Goal: Task Accomplishment & Management: Manage account settings

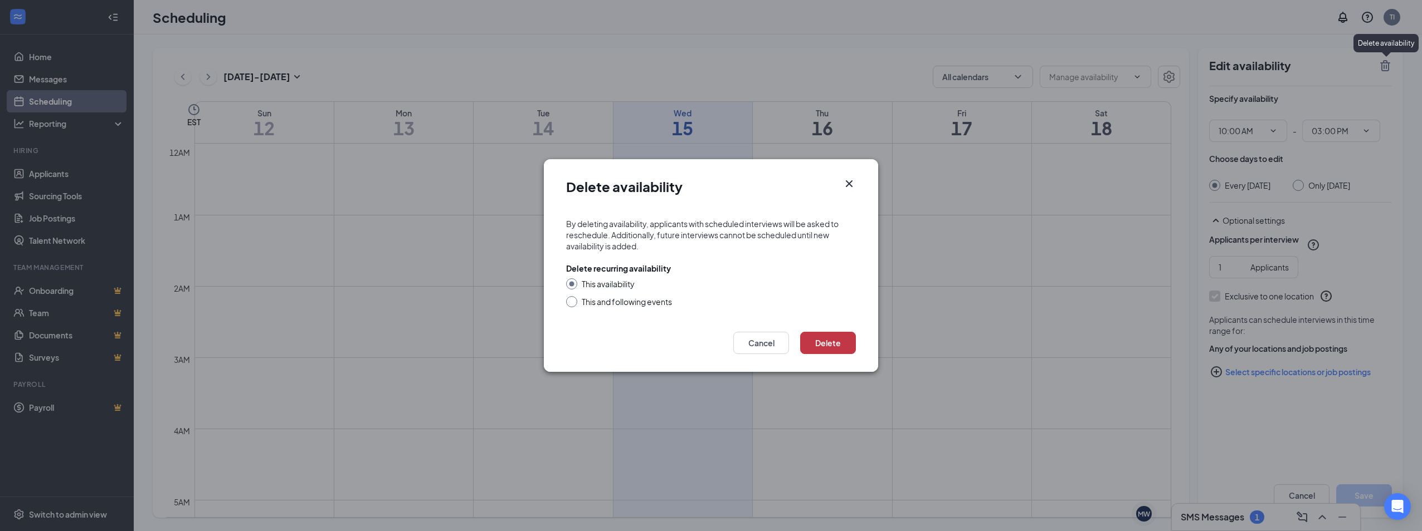
scroll to position [603, 0]
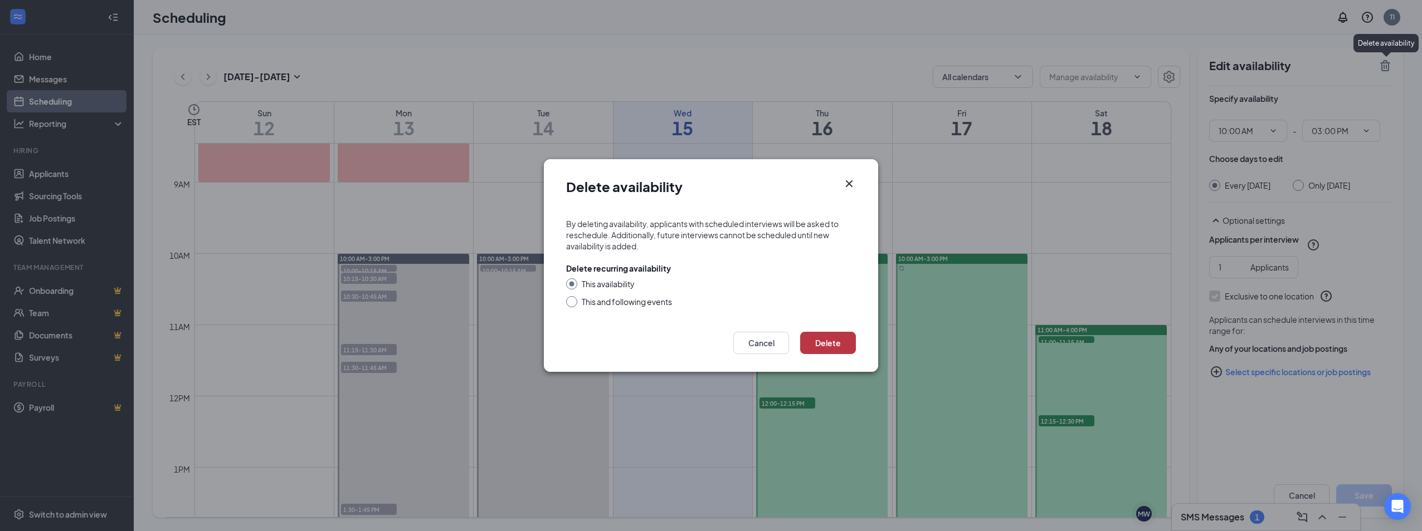
click at [824, 341] on button "Delete" at bounding box center [828, 343] width 56 height 22
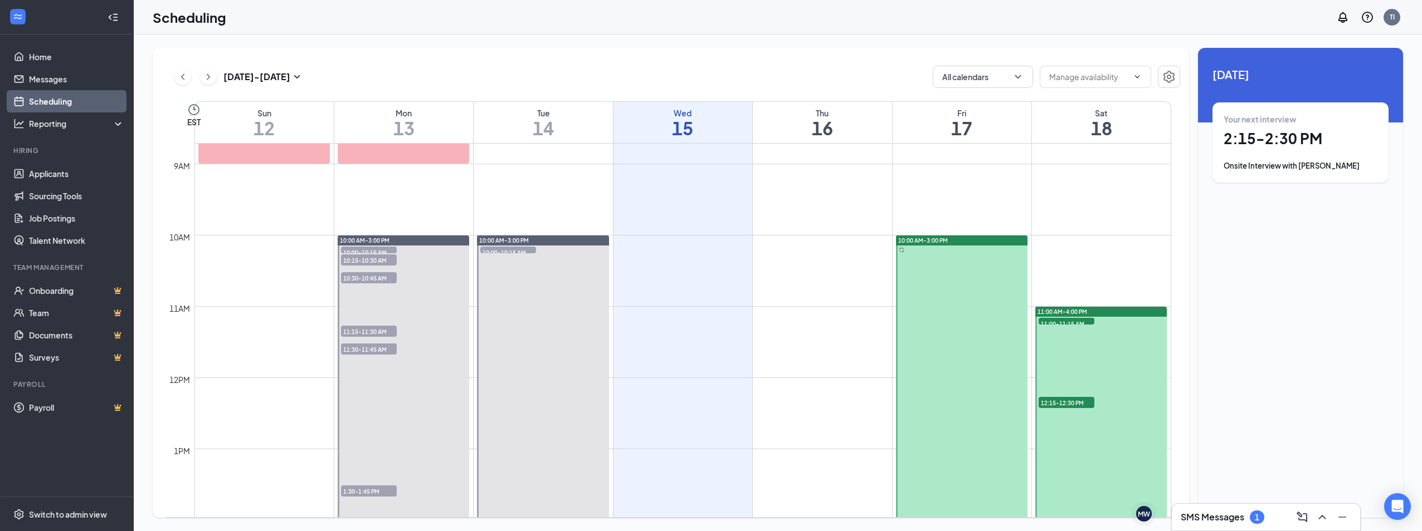
scroll to position [659, 0]
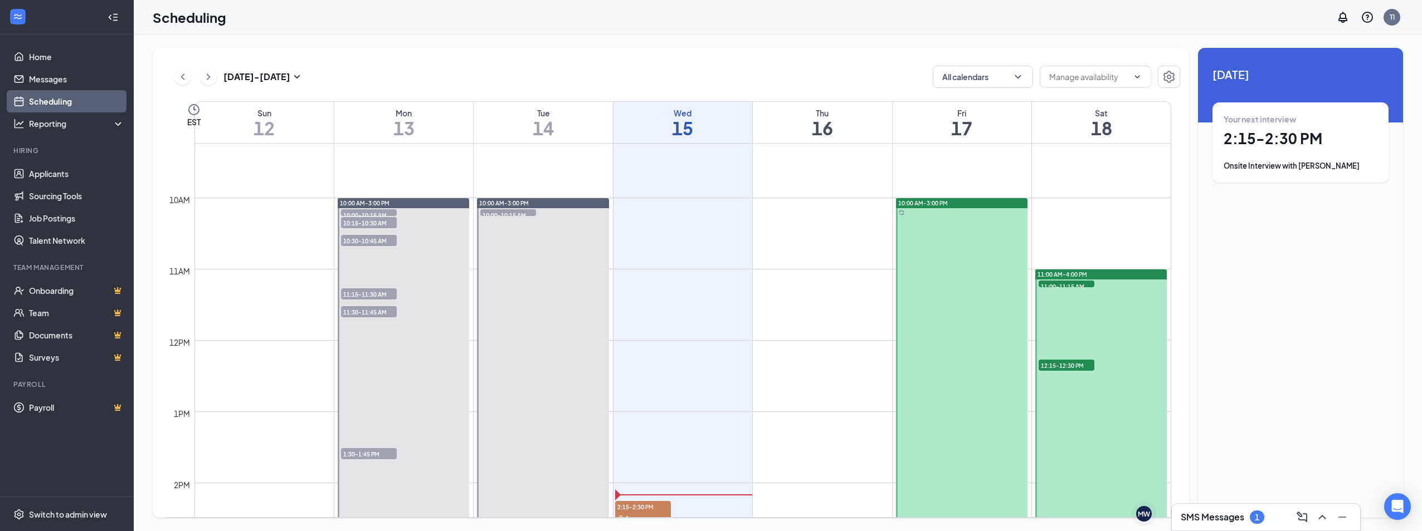
click at [933, 202] on span "10:00 AM-3:00 PM" at bounding box center [923, 203] width 50 height 8
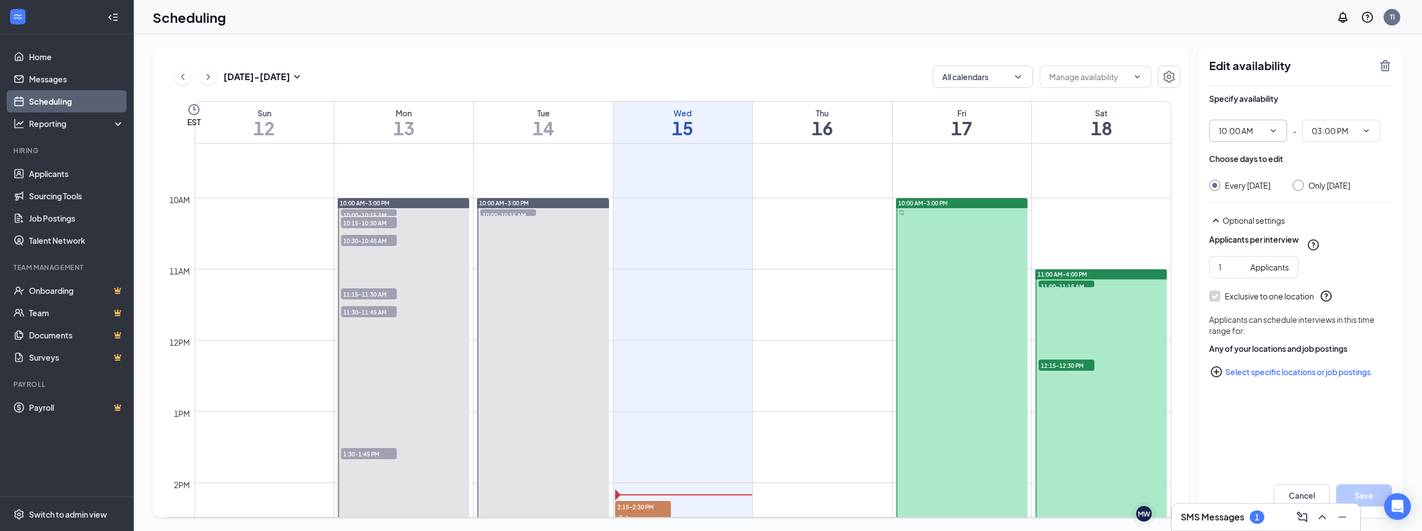
click at [1278, 131] on span "10:00 AM" at bounding box center [1248, 131] width 78 height 22
click at [1271, 129] on icon "ChevronDown" at bounding box center [1272, 130] width 9 height 9
click at [1246, 223] on div "11:00 AM" at bounding box center [1243, 221] width 33 height 12
type input "11:00 AM"
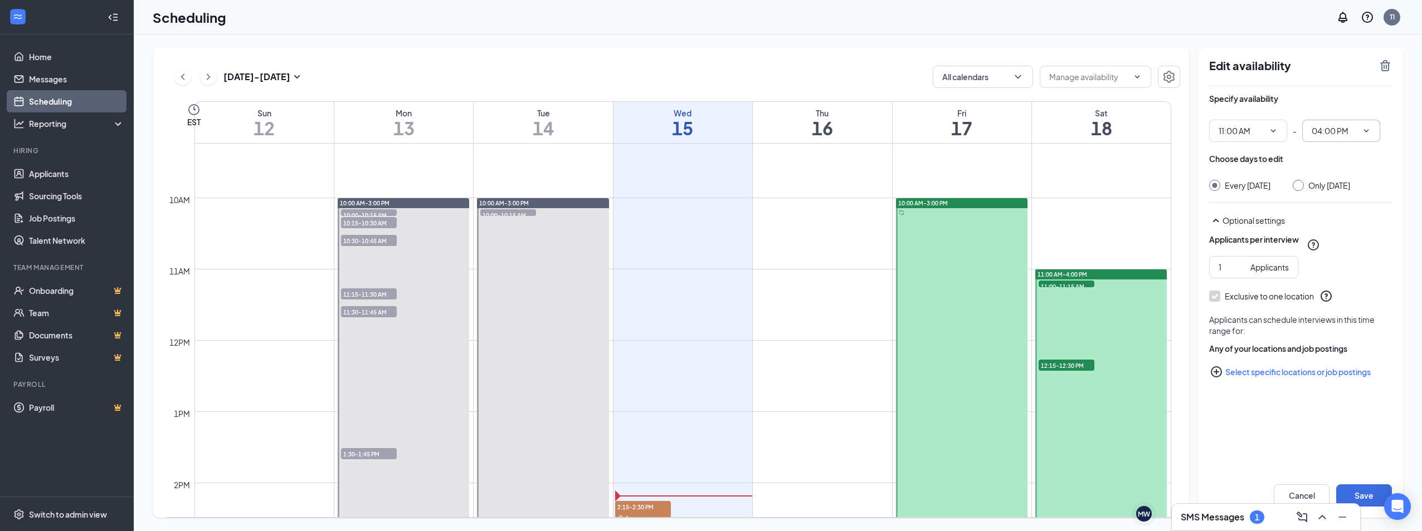
click at [1370, 134] on span "04:00 PM" at bounding box center [1341, 131] width 78 height 22
click at [1367, 130] on icon "ChevronDown" at bounding box center [1365, 130] width 9 height 9
click at [1341, 226] on div "08:00 PM" at bounding box center [1336, 227] width 33 height 12
type input "08:00 PM"
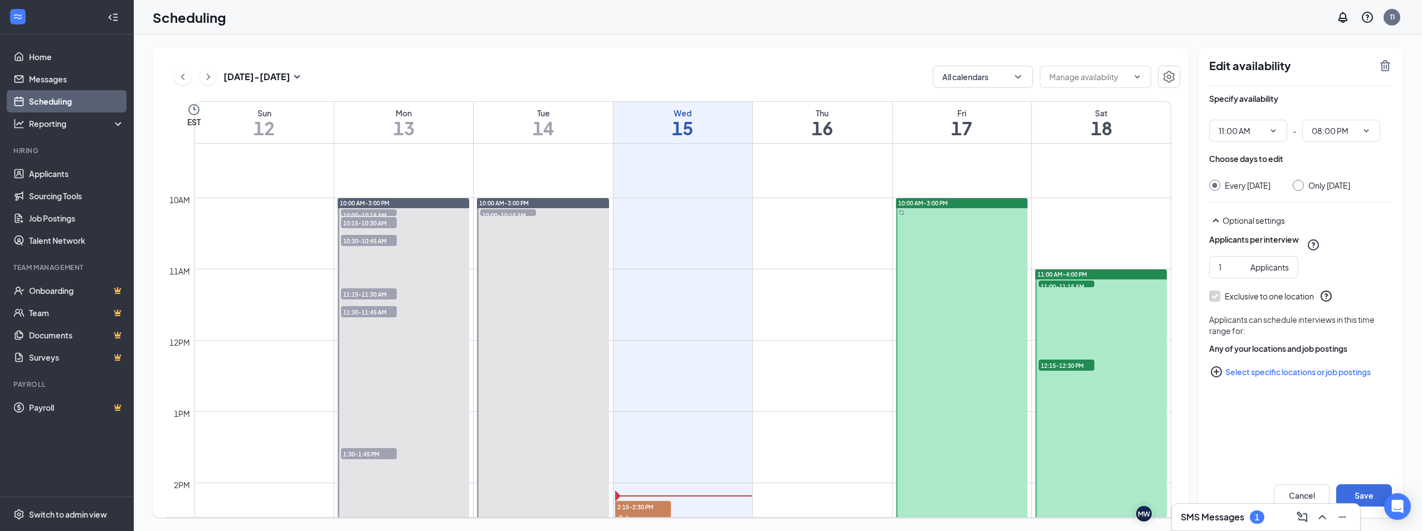
click at [1296, 185] on input "Only Friday, Oct 17" at bounding box center [1296, 184] width 8 height 8
radio input "true"
radio input "false"
click at [1362, 496] on button "Save" at bounding box center [1364, 496] width 56 height 22
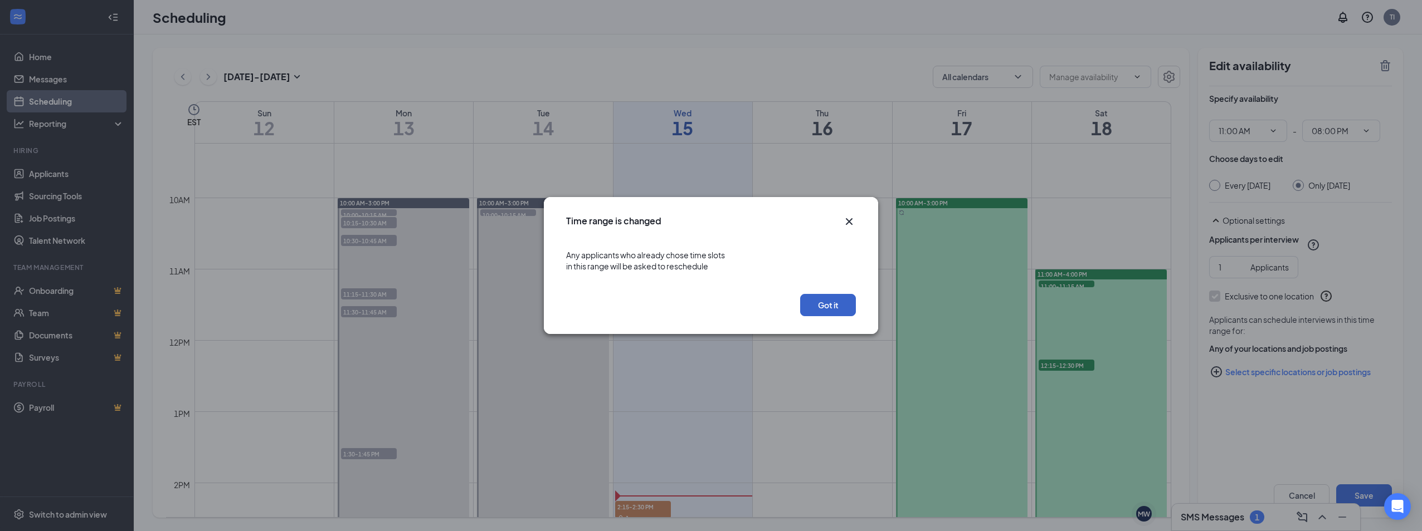
click at [836, 314] on button "Got it" at bounding box center [828, 305] width 56 height 22
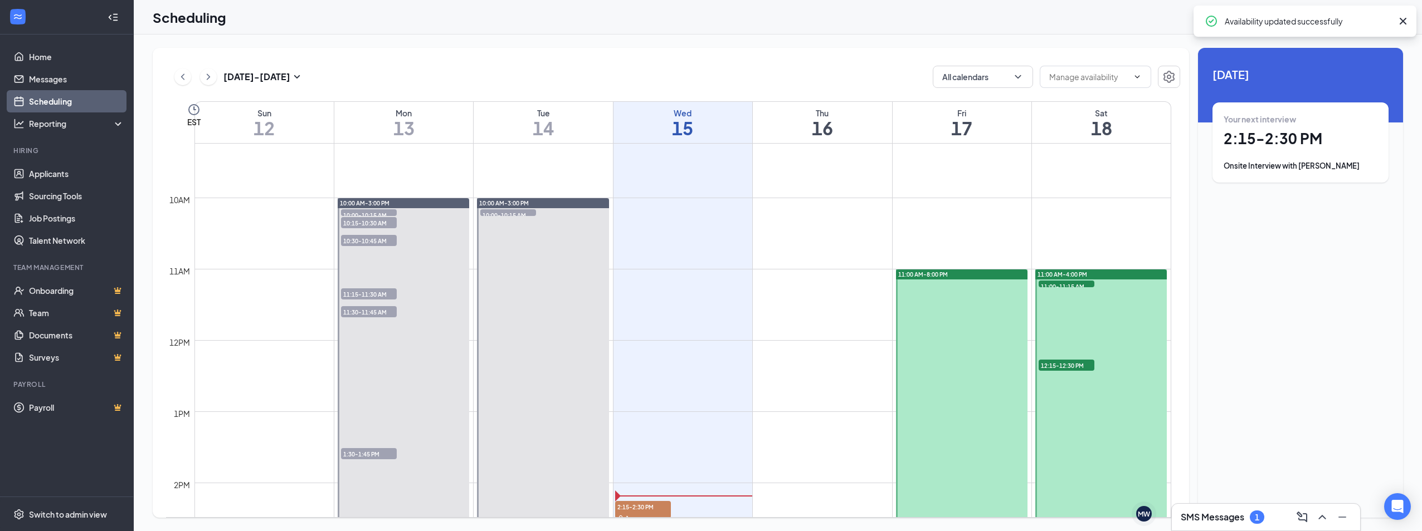
click at [1087, 274] on div "11:00 AM-4:00 PM" at bounding box center [1100, 275] width 131 height 10
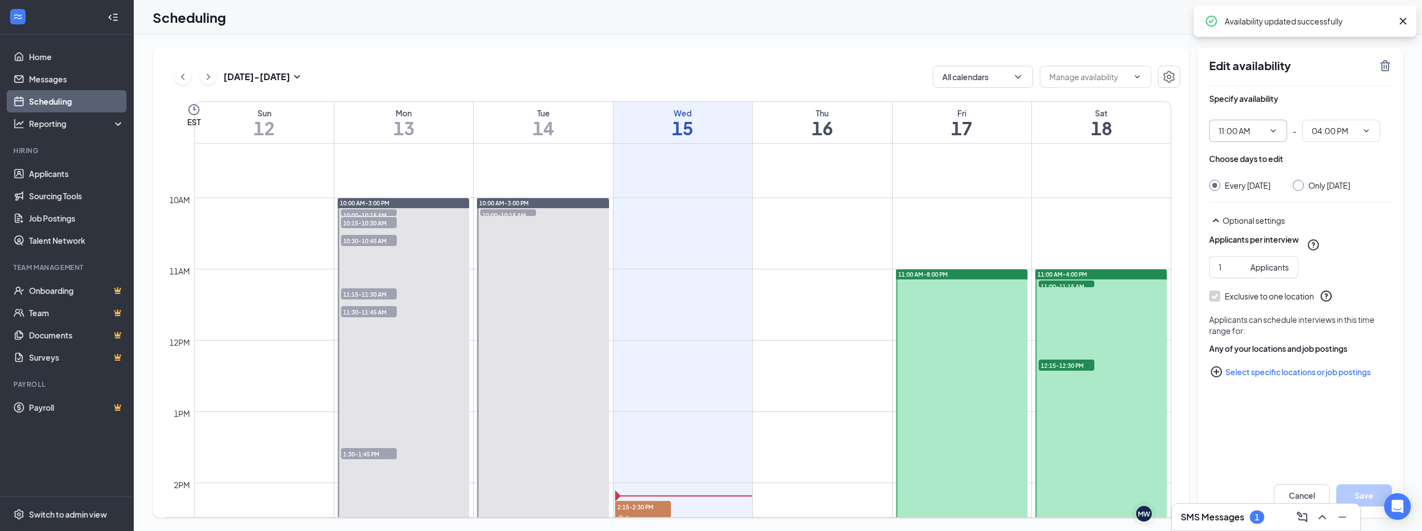
click at [1278, 133] on span "11:00 AM" at bounding box center [1248, 131] width 78 height 22
click at [1272, 130] on icon "ChevronDown" at bounding box center [1272, 130] width 9 height 9
click at [1235, 160] on div "05:00 PM" at bounding box center [1257, 168] width 78 height 26
type input "05:00 PM"
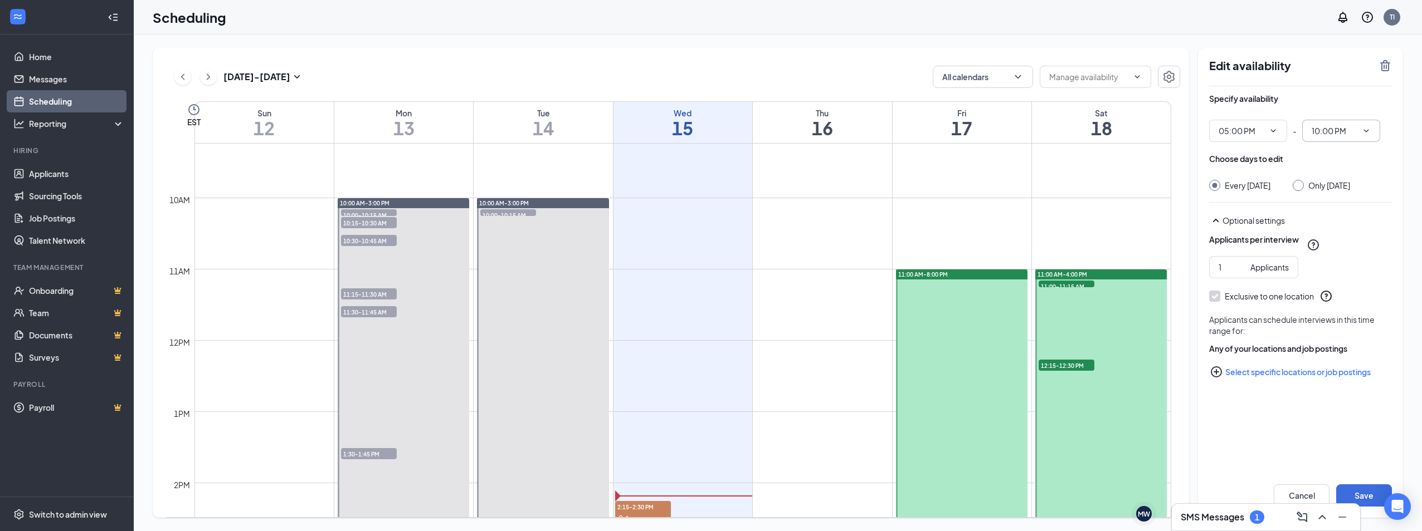
click at [1372, 131] on span "10:00 PM" at bounding box center [1341, 131] width 78 height 22
click at [1367, 131] on icon "ChevronDown" at bounding box center [1366, 130] width 5 height 3
click at [1342, 207] on div "09:00 PM" at bounding box center [1336, 209] width 33 height 12
type input "09:00 PM"
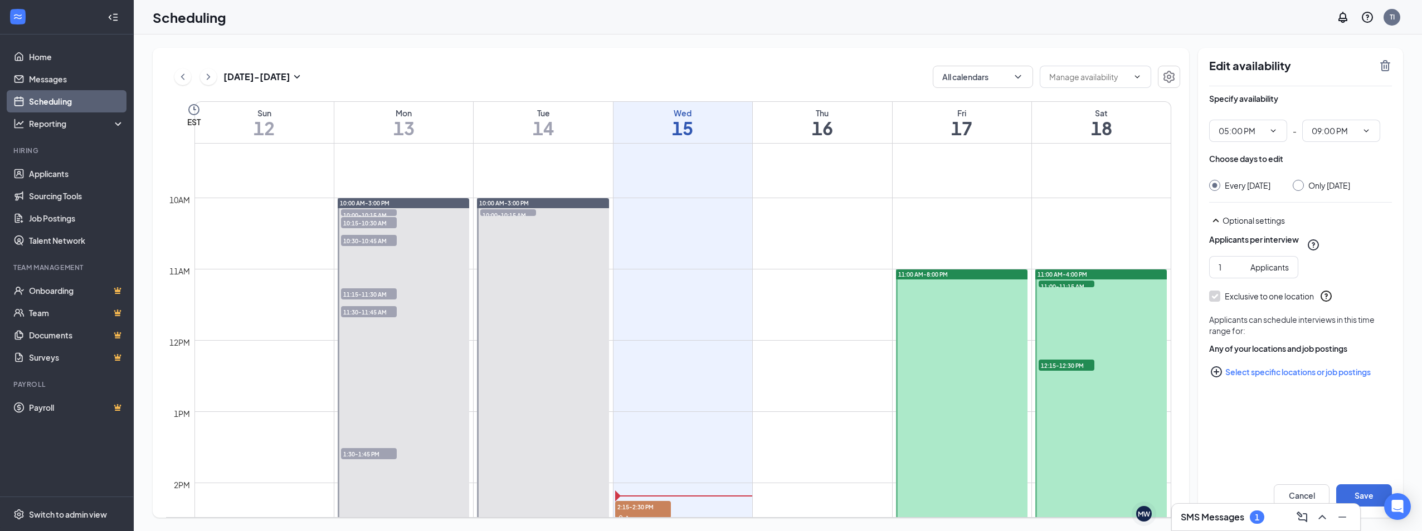
click at [1303, 188] on div at bounding box center [1297, 185] width 11 height 11
click at [1300, 180] on input "Only Saturday, Oct 18" at bounding box center [1296, 184] width 8 height 8
radio input "true"
radio input "false"
click at [1371, 491] on button "Save" at bounding box center [1364, 496] width 56 height 22
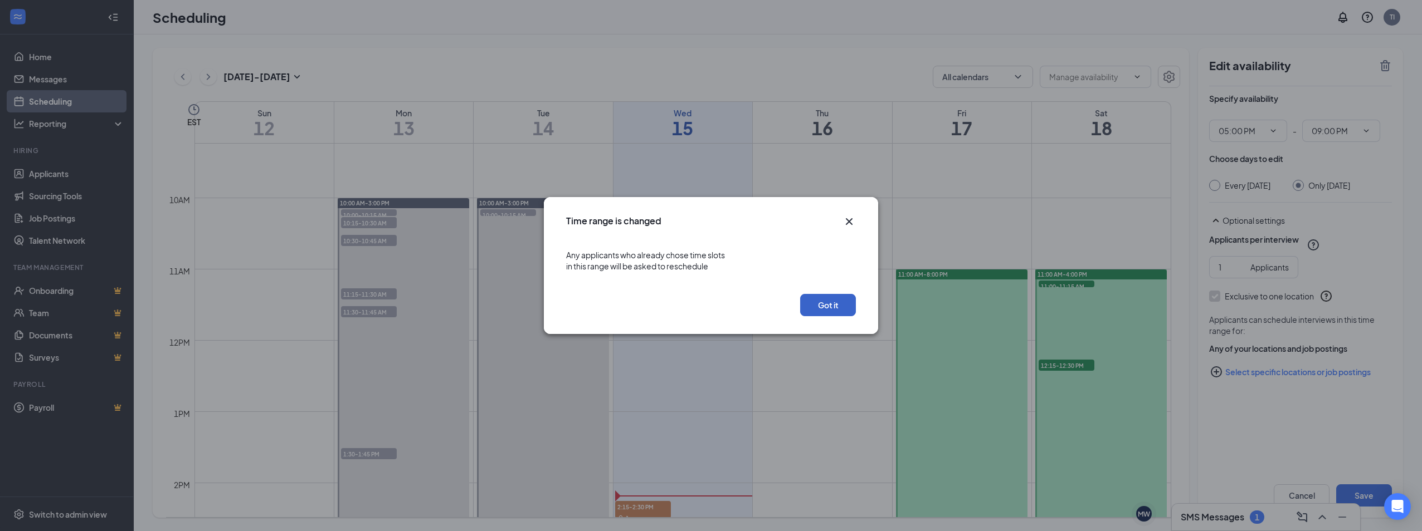
click at [840, 305] on button "Got it" at bounding box center [828, 305] width 56 height 22
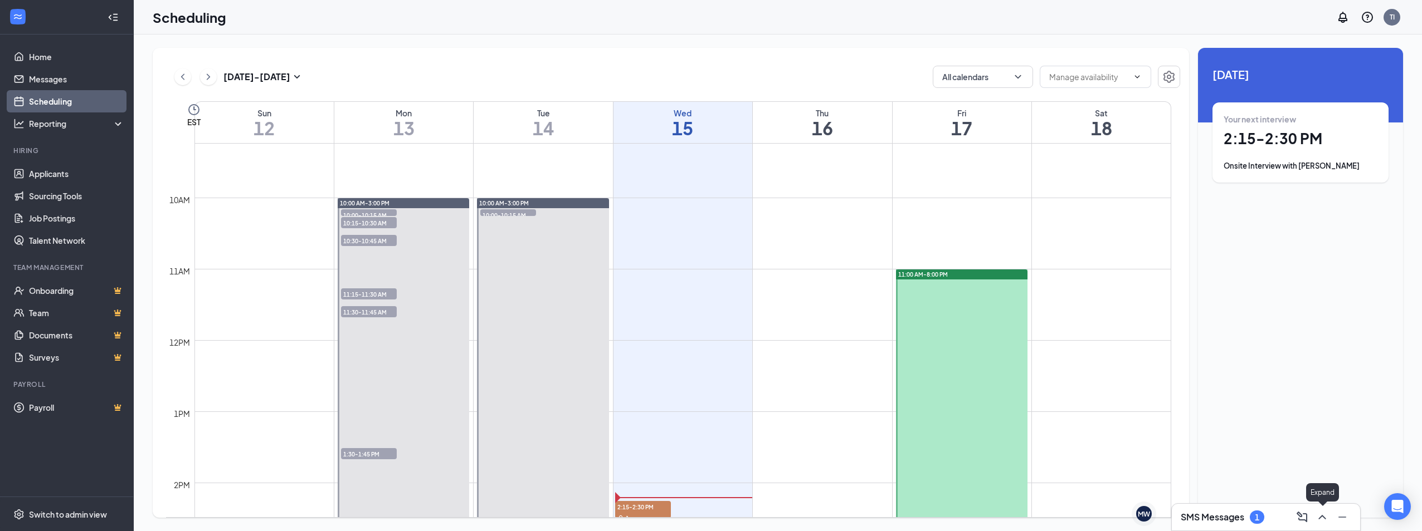
click at [1337, 514] on icon "Minimize" at bounding box center [1341, 517] width 13 height 13
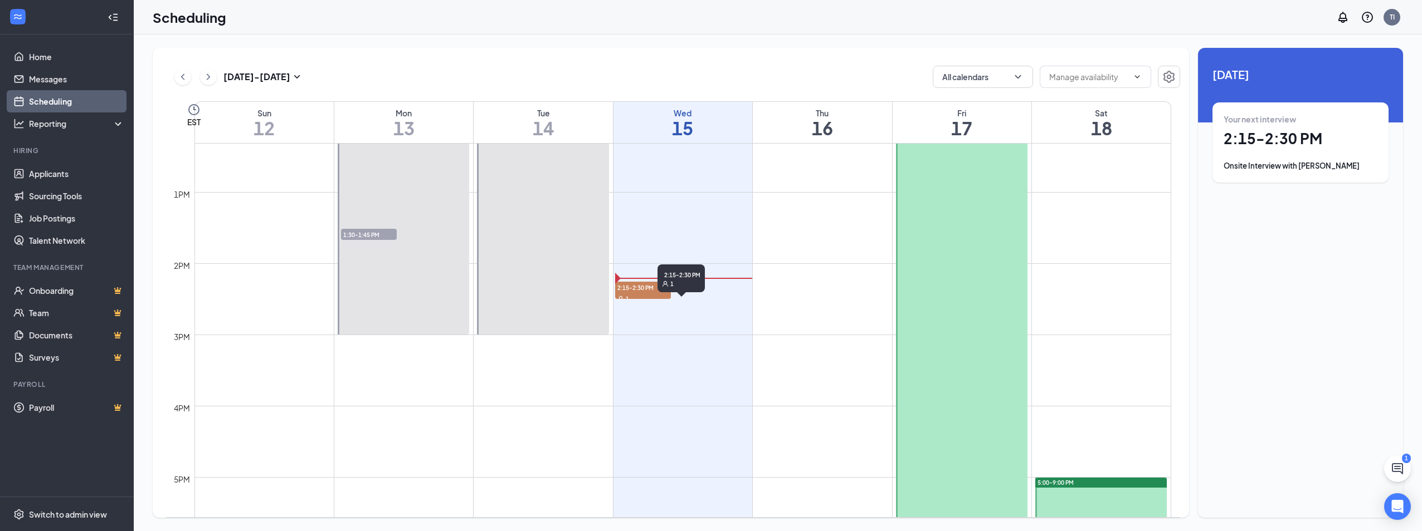
scroll to position [882, 0]
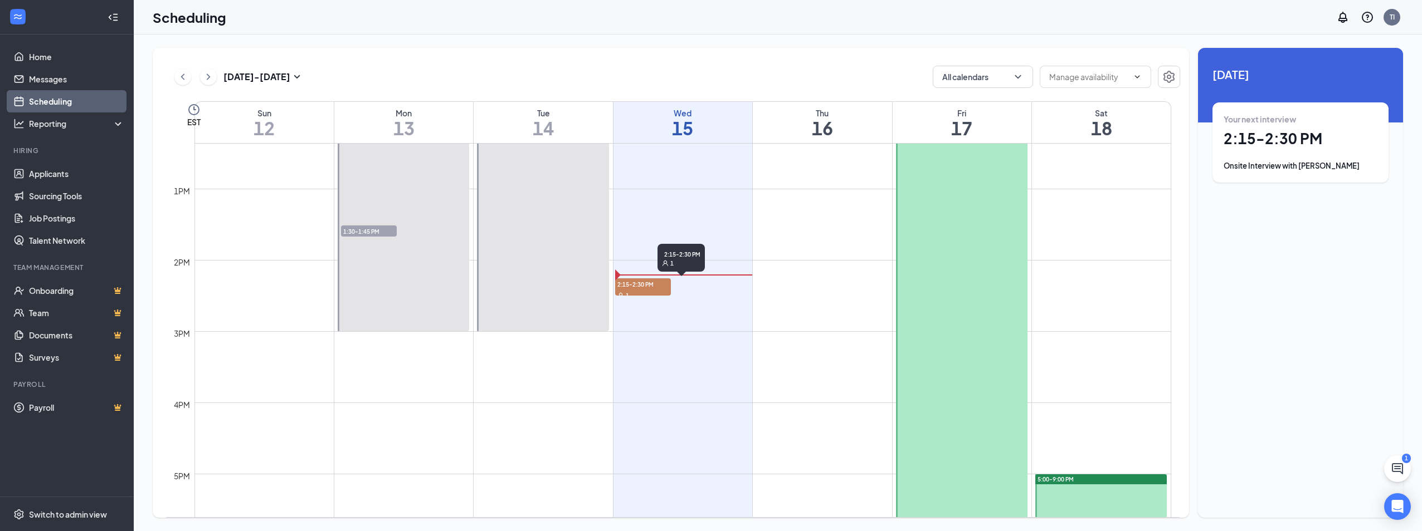
click at [636, 285] on span "2:15-2:30 PM" at bounding box center [643, 284] width 56 height 11
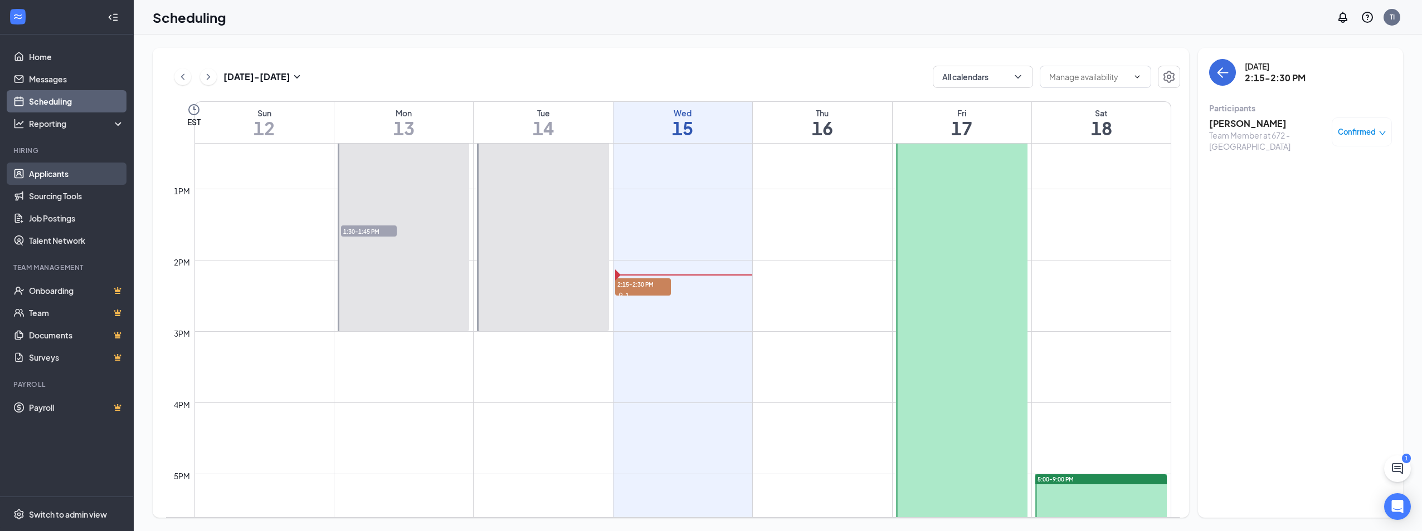
click at [68, 174] on link "Applicants" at bounding box center [76, 174] width 95 height 22
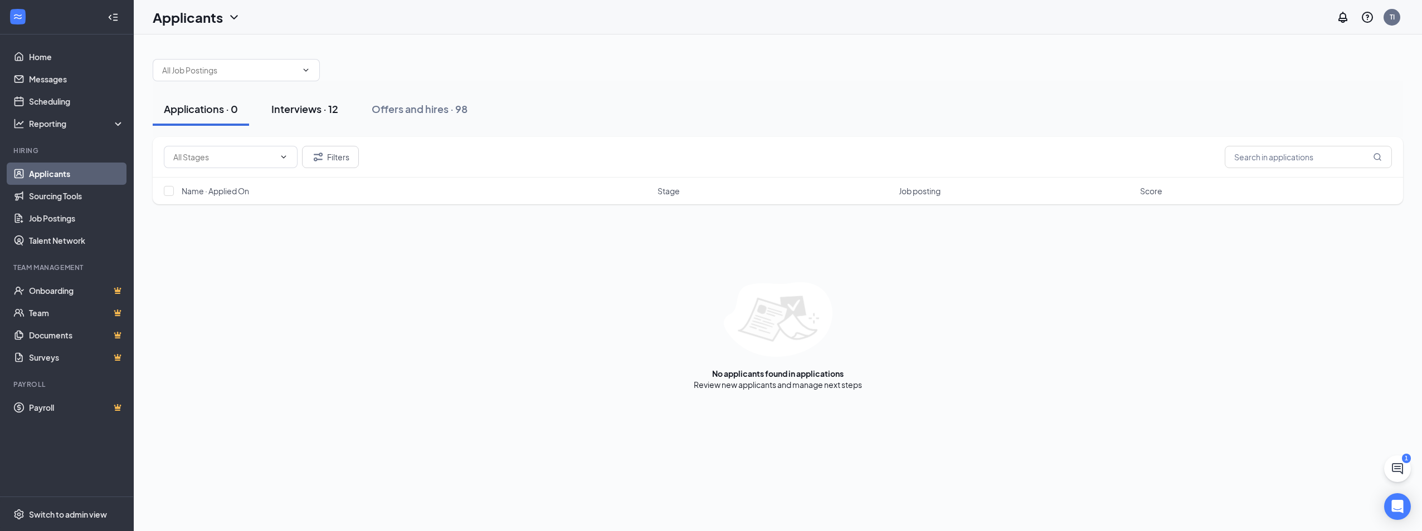
click at [289, 110] on div "Interviews · 12" at bounding box center [304, 109] width 67 height 14
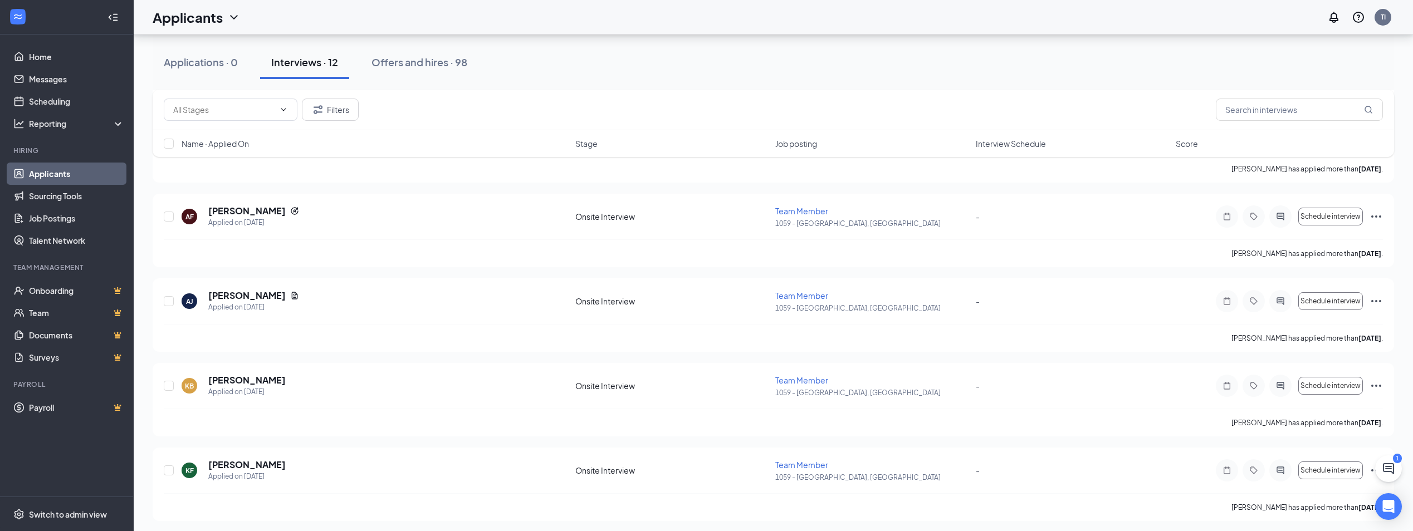
scroll to position [702, 0]
click at [1387, 466] on icon "ChatActive" at bounding box center [1388, 468] width 13 height 13
click at [1210, 519] on h3 "SMS Messages" at bounding box center [1203, 517] width 63 height 12
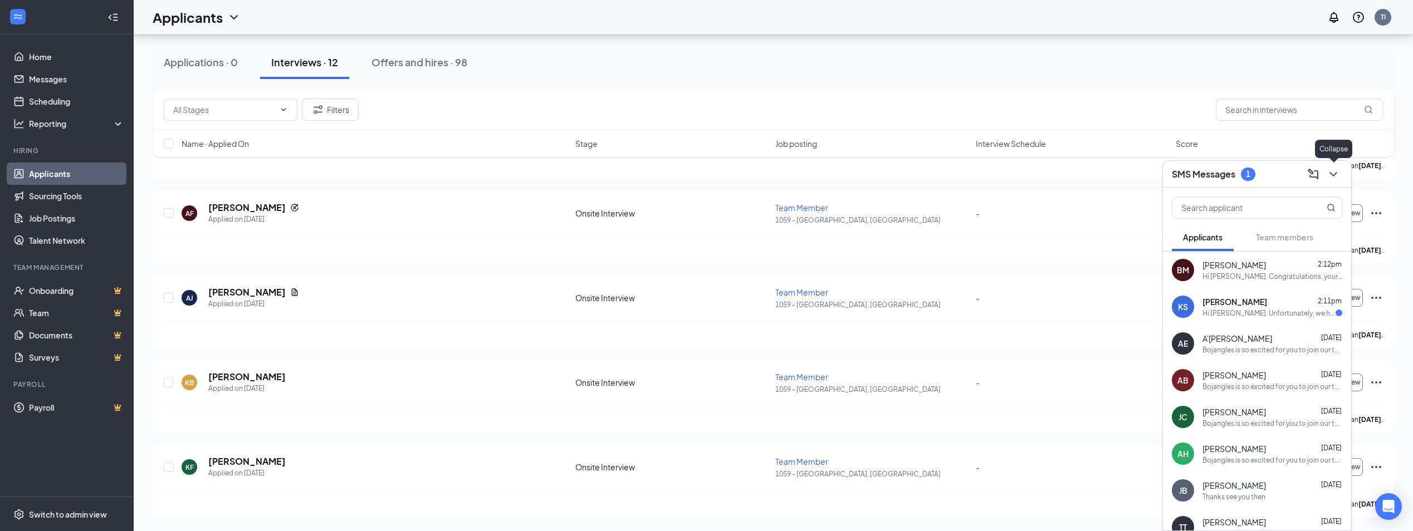
click at [1333, 170] on icon "ChevronDown" at bounding box center [1333, 174] width 13 height 13
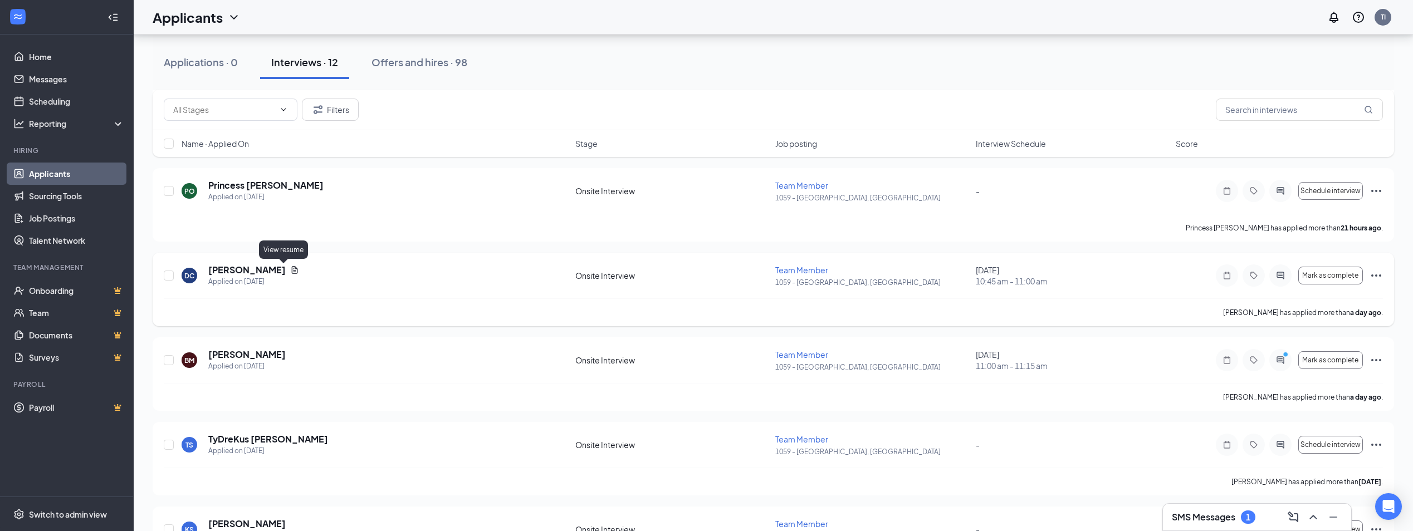
scroll to position [223, 0]
